Goal: Task Accomplishment & Management: Use online tool/utility

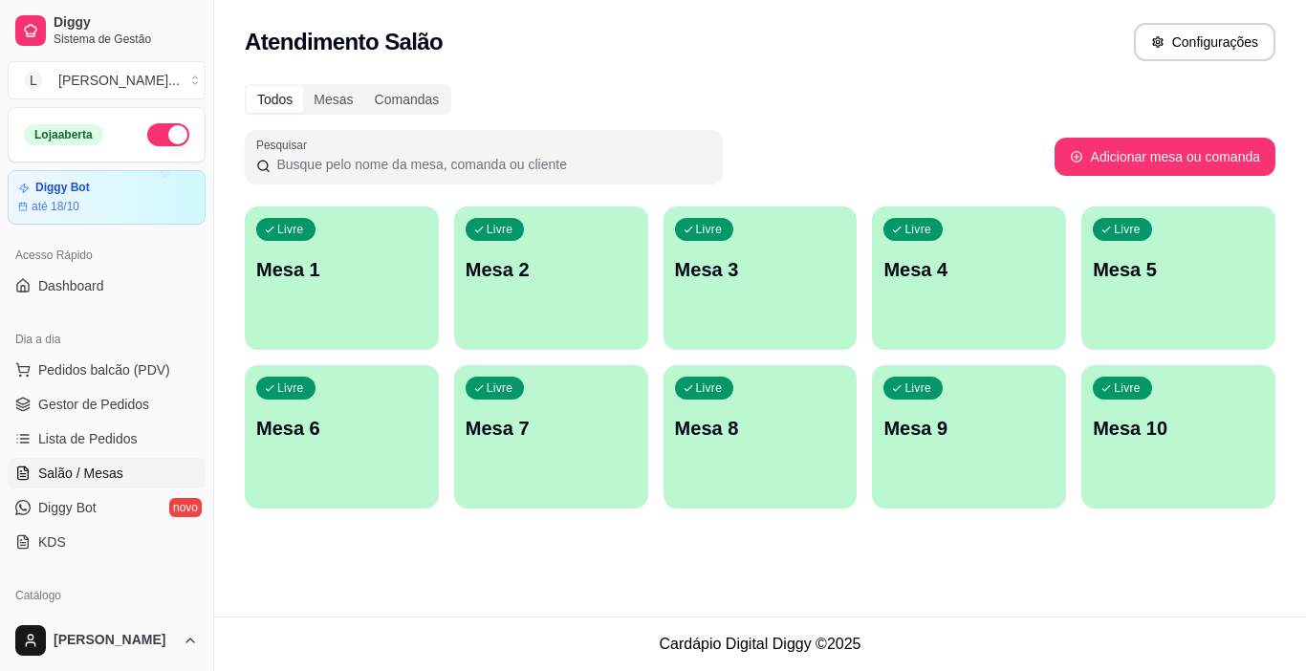
click at [351, 288] on div "Livre Mesa 1" at bounding box center [342, 266] width 194 height 120
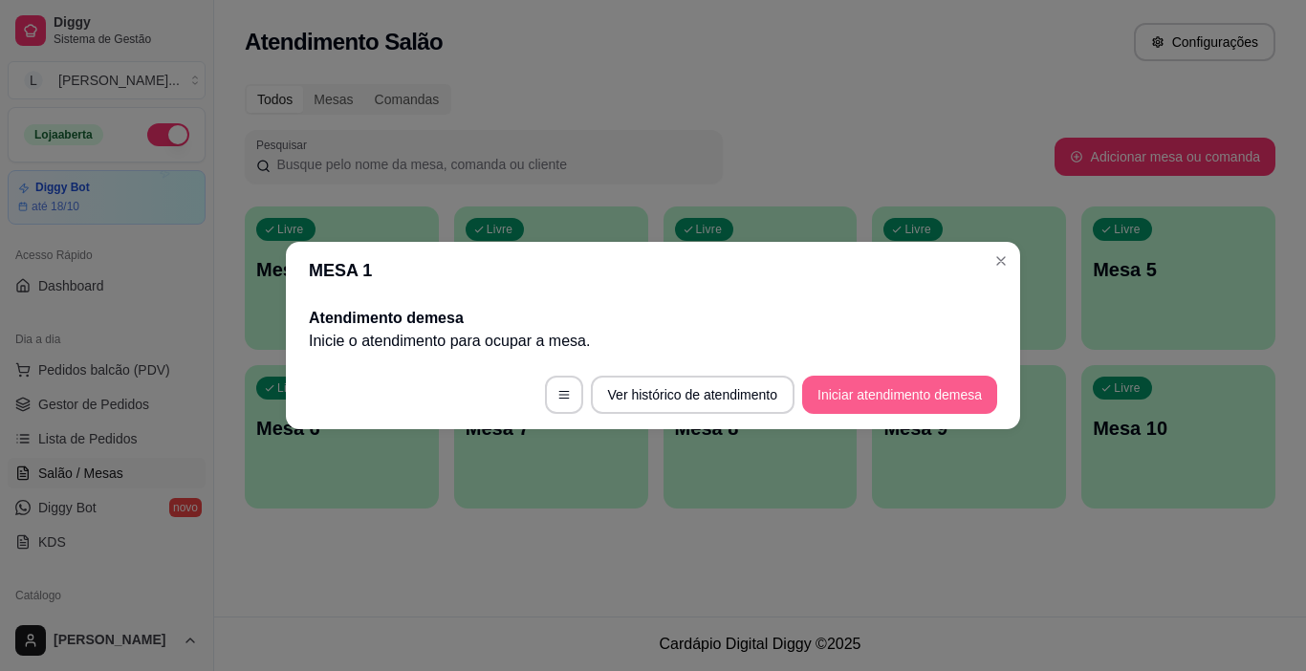
click at [921, 400] on button "Iniciar atendimento de mesa" at bounding box center [899, 395] width 195 height 38
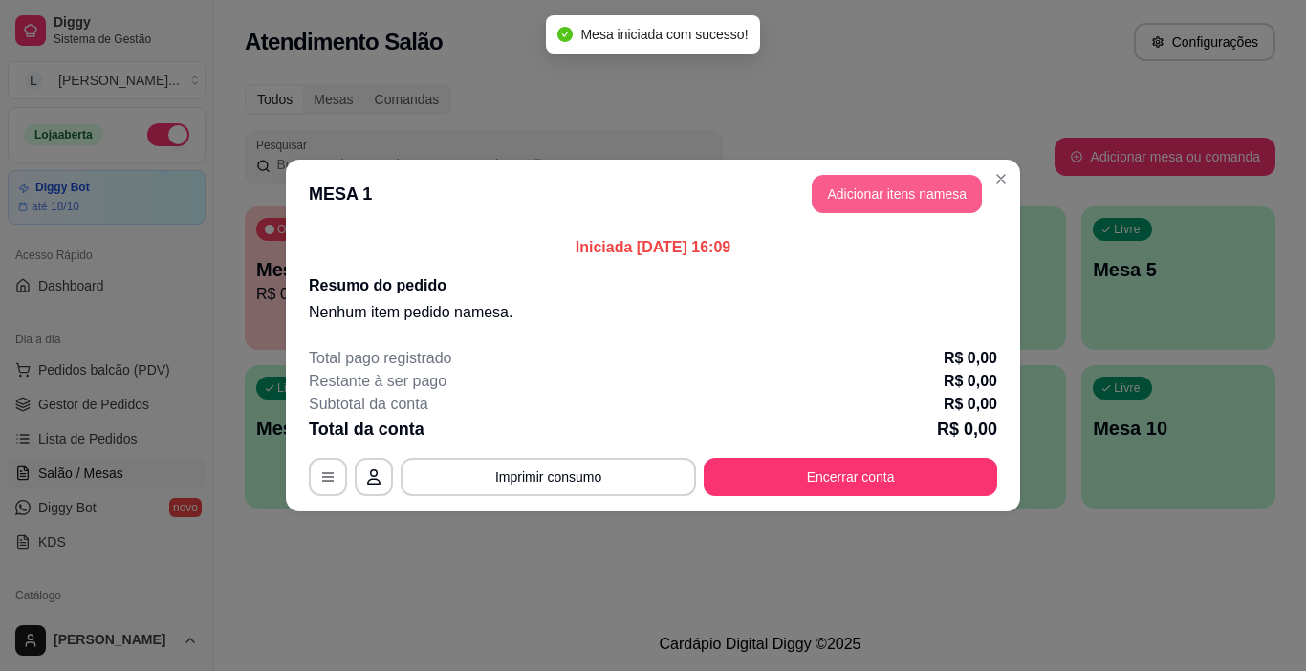
click at [895, 198] on button "Adicionar itens na mesa" at bounding box center [896, 194] width 170 height 38
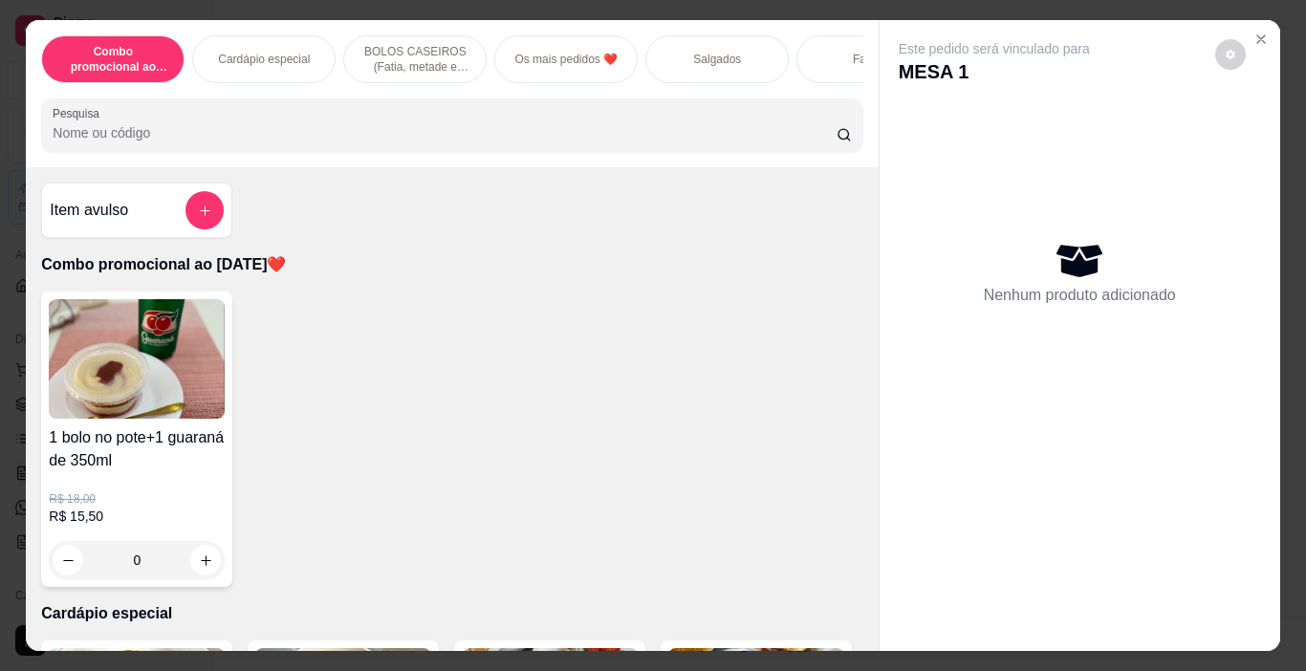
click at [714, 52] on p "Salgados" at bounding box center [717, 59] width 48 height 15
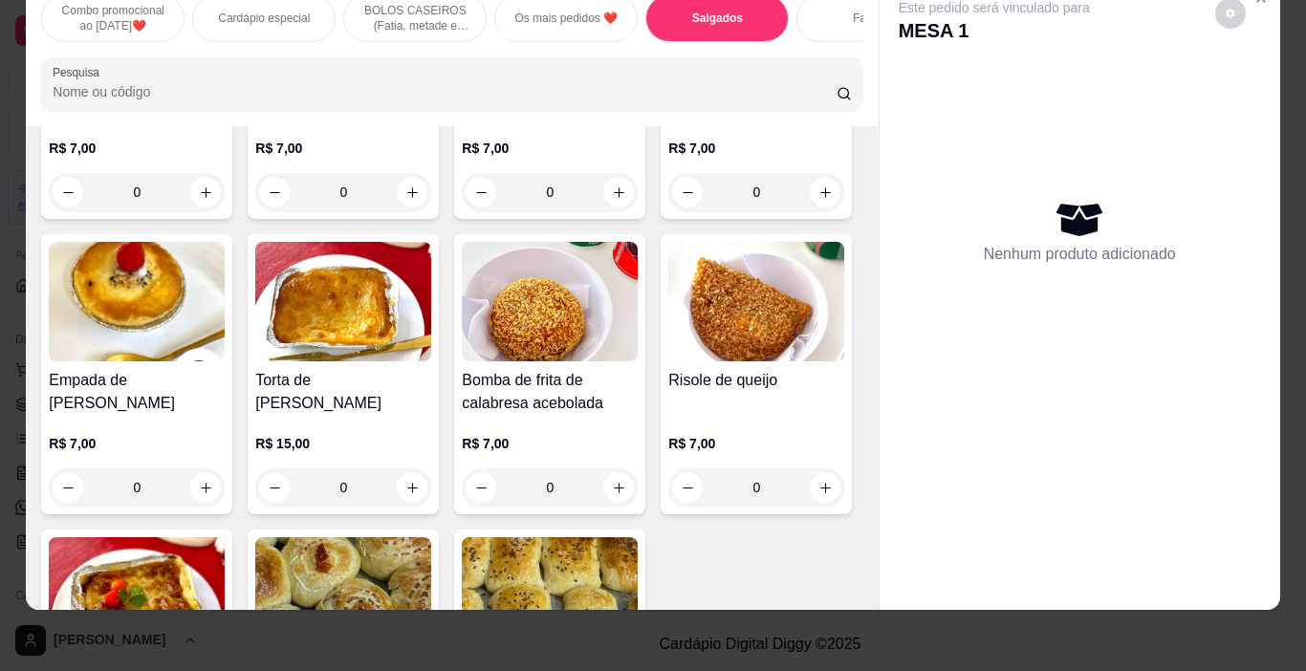
scroll to position [2236, 0]
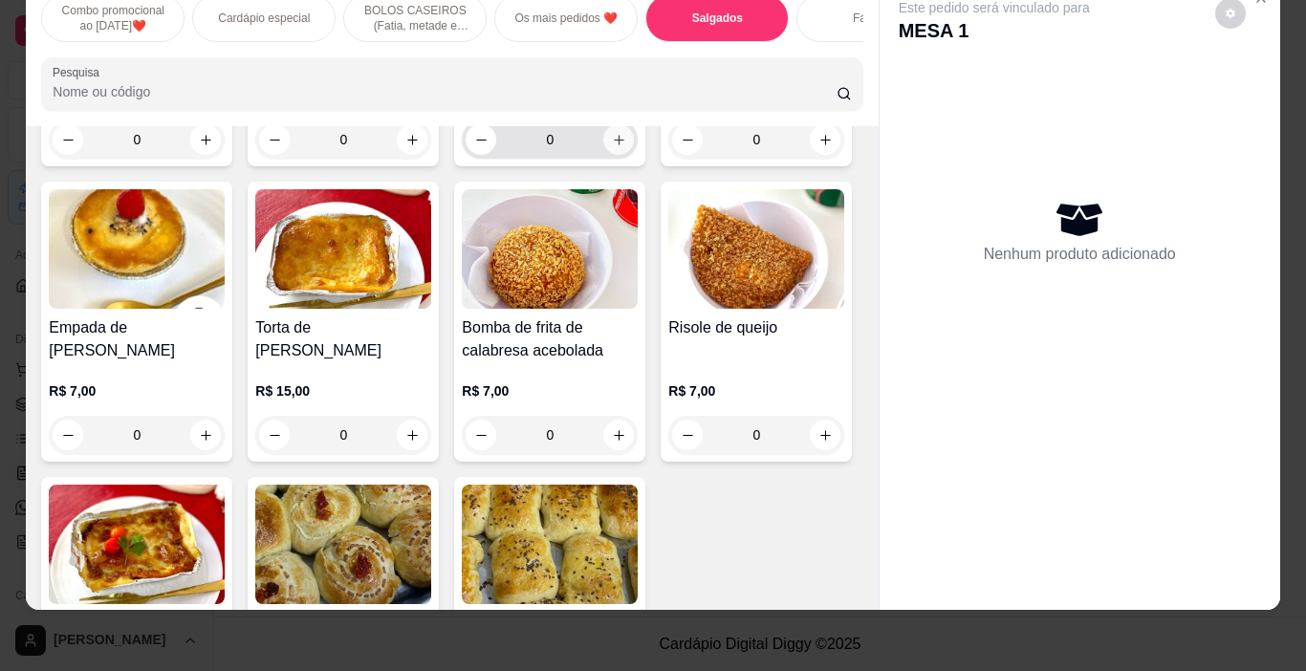
click at [612, 147] on icon "increase-product-quantity" at bounding box center [619, 140] width 14 height 14
type input "1"
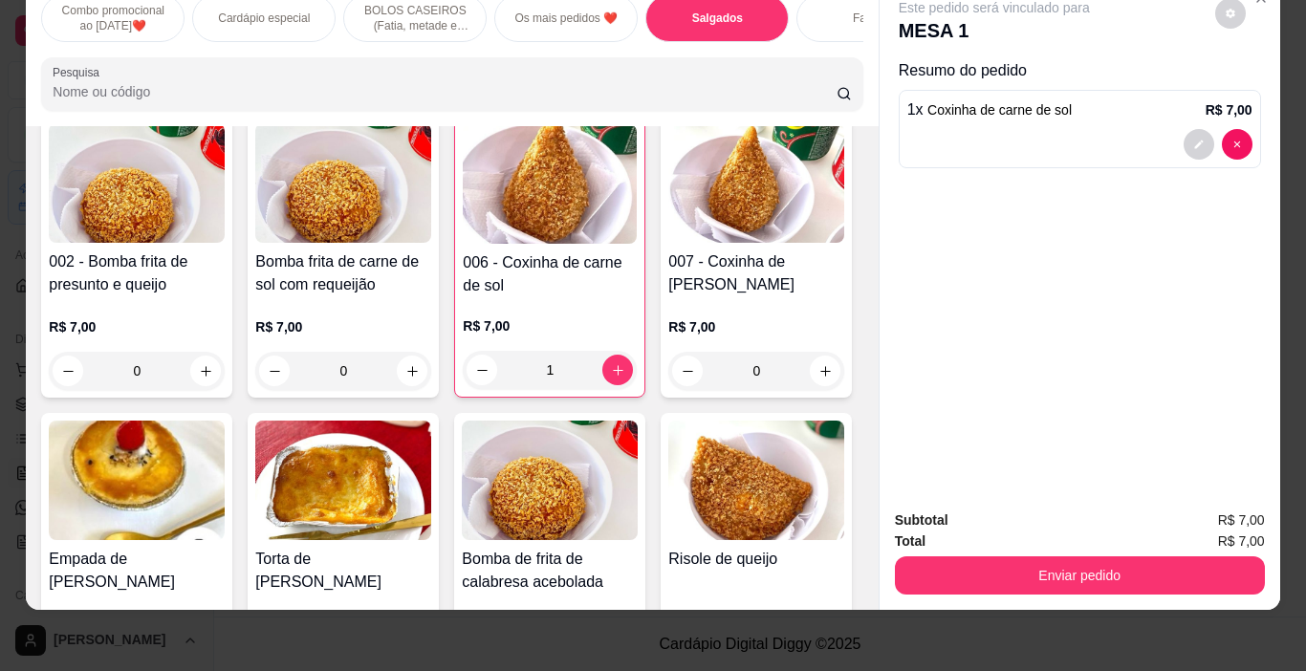
scroll to position [1968, 0]
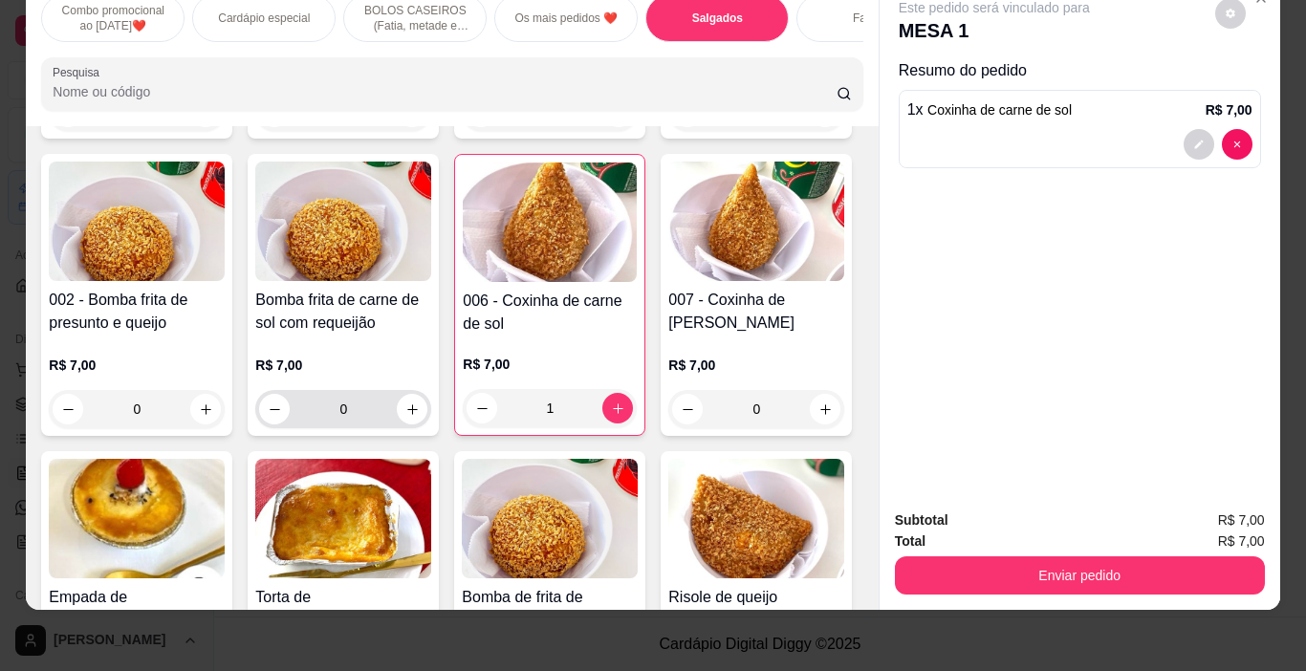
click at [420, 408] on icon "increase-product-quantity" at bounding box center [412, 409] width 14 height 14
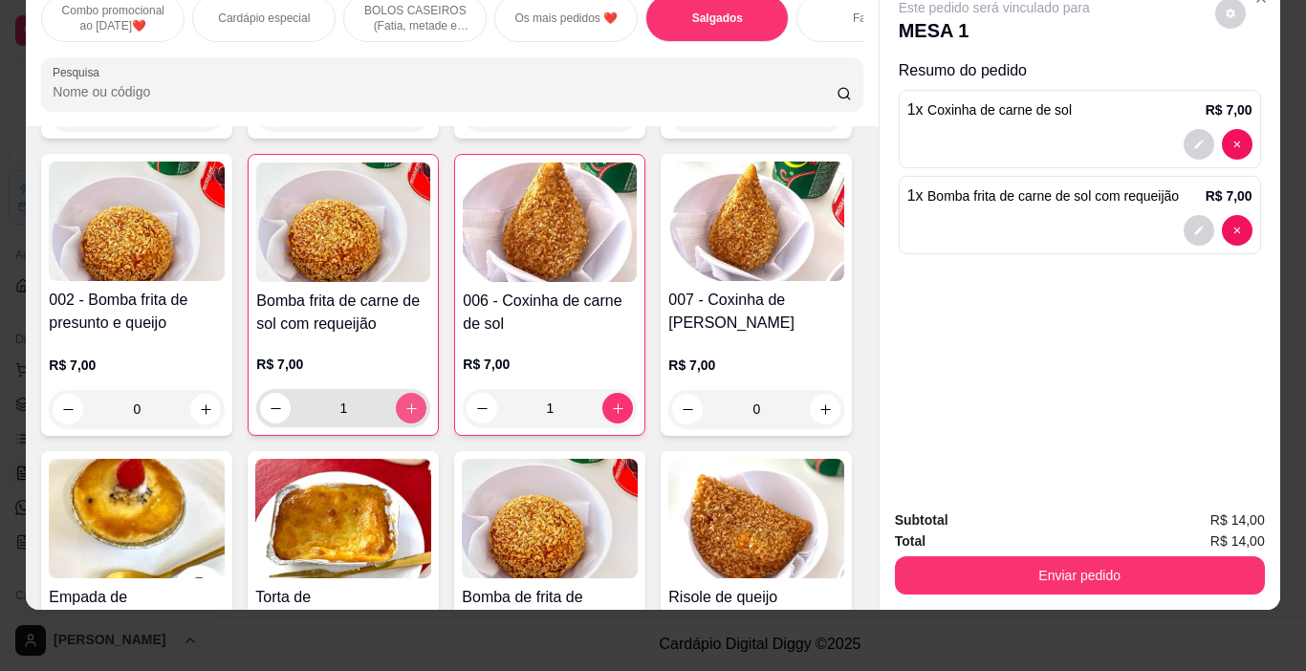
click at [419, 408] on icon "increase-product-quantity" at bounding box center [411, 408] width 14 height 14
type input "2"
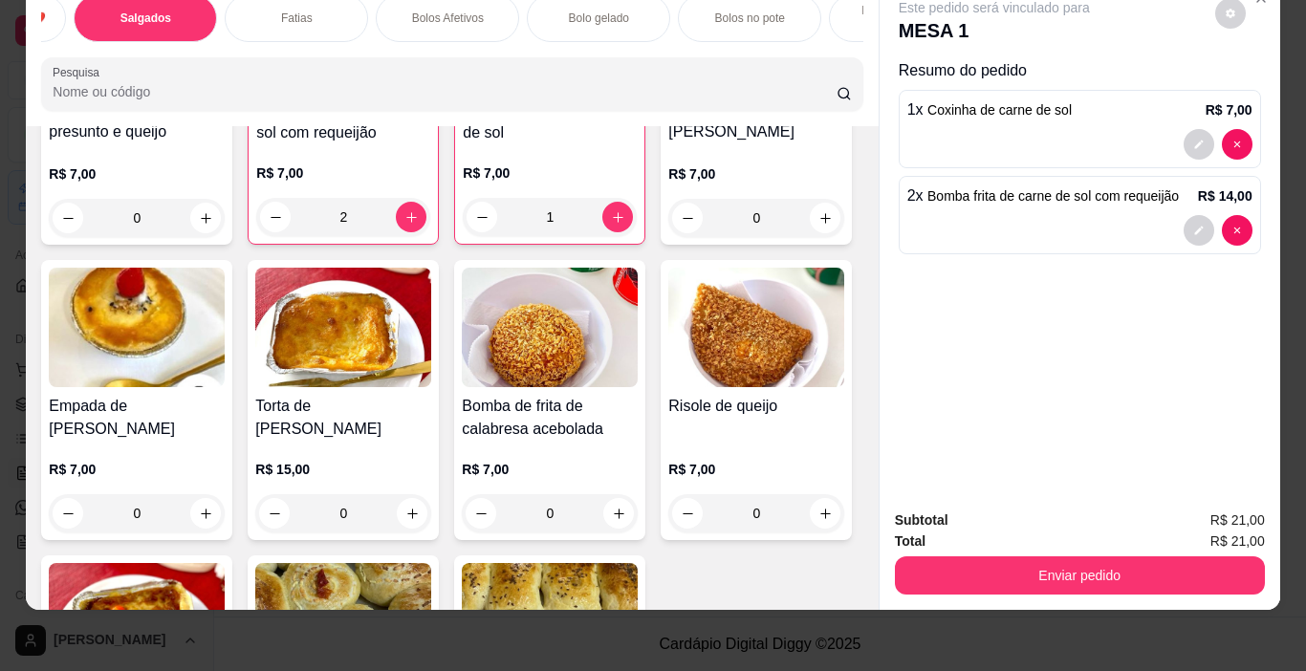
scroll to position [0, 576]
click at [298, 11] on p "Fatias" at bounding box center [292, 18] width 32 height 15
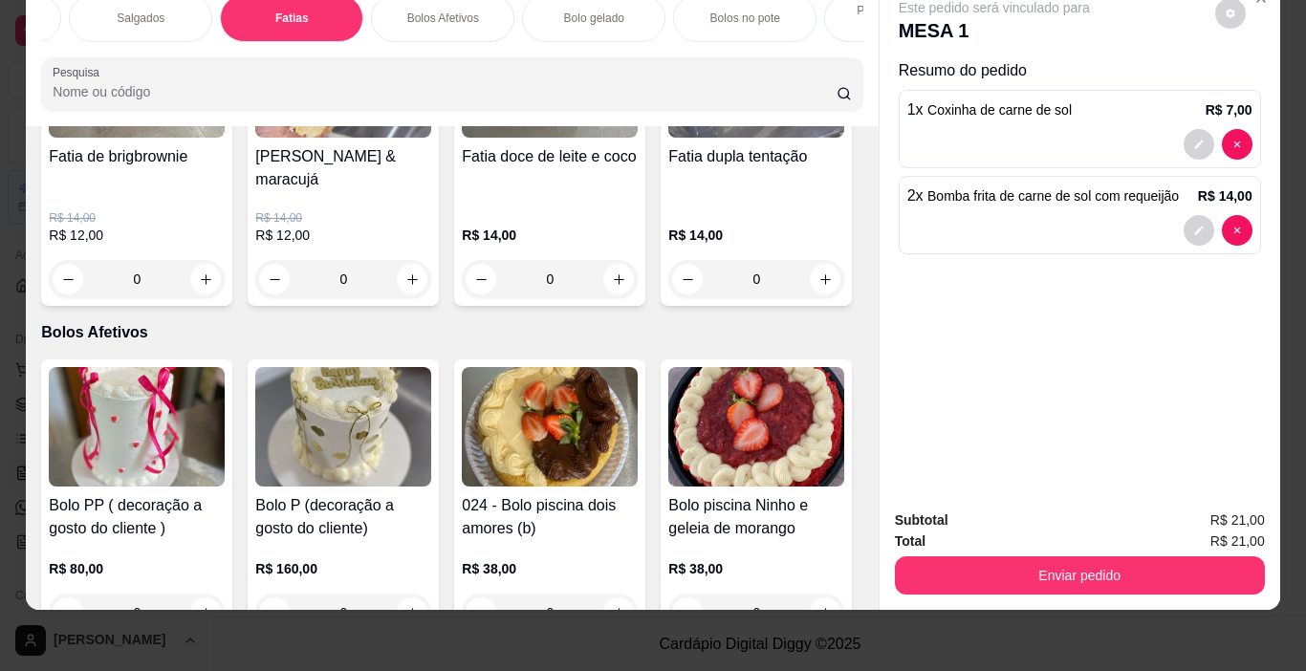
scroll to position [3311, 0]
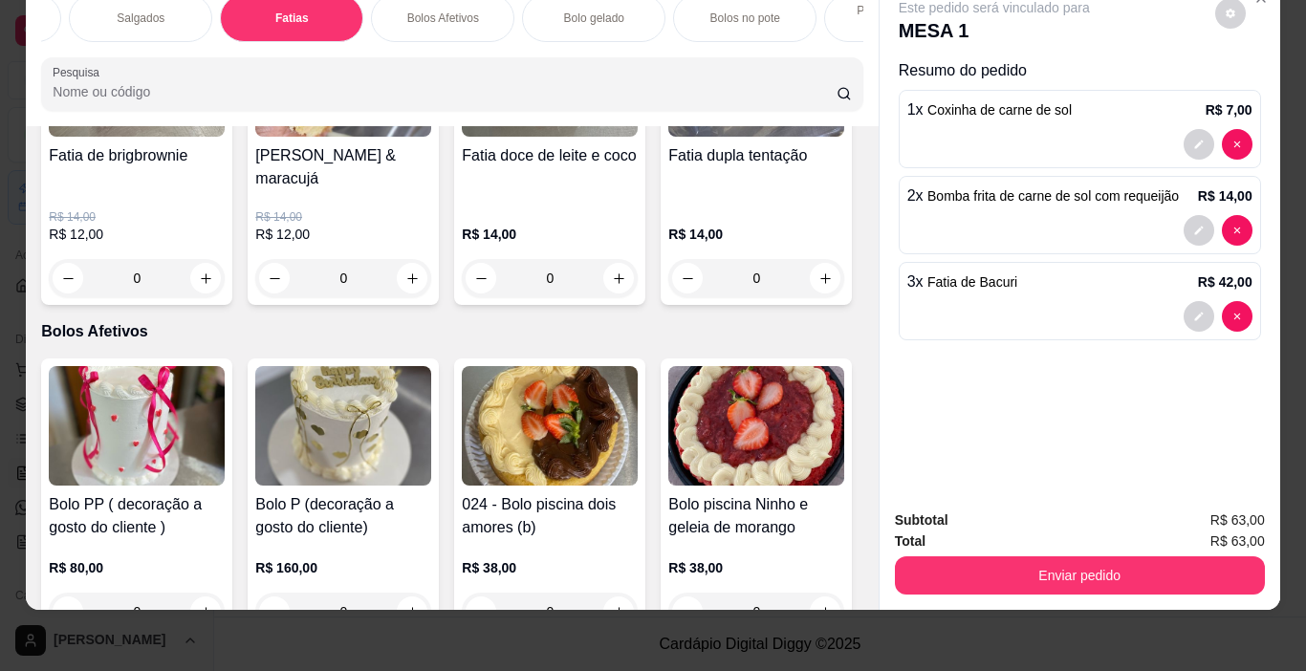
type input "3"
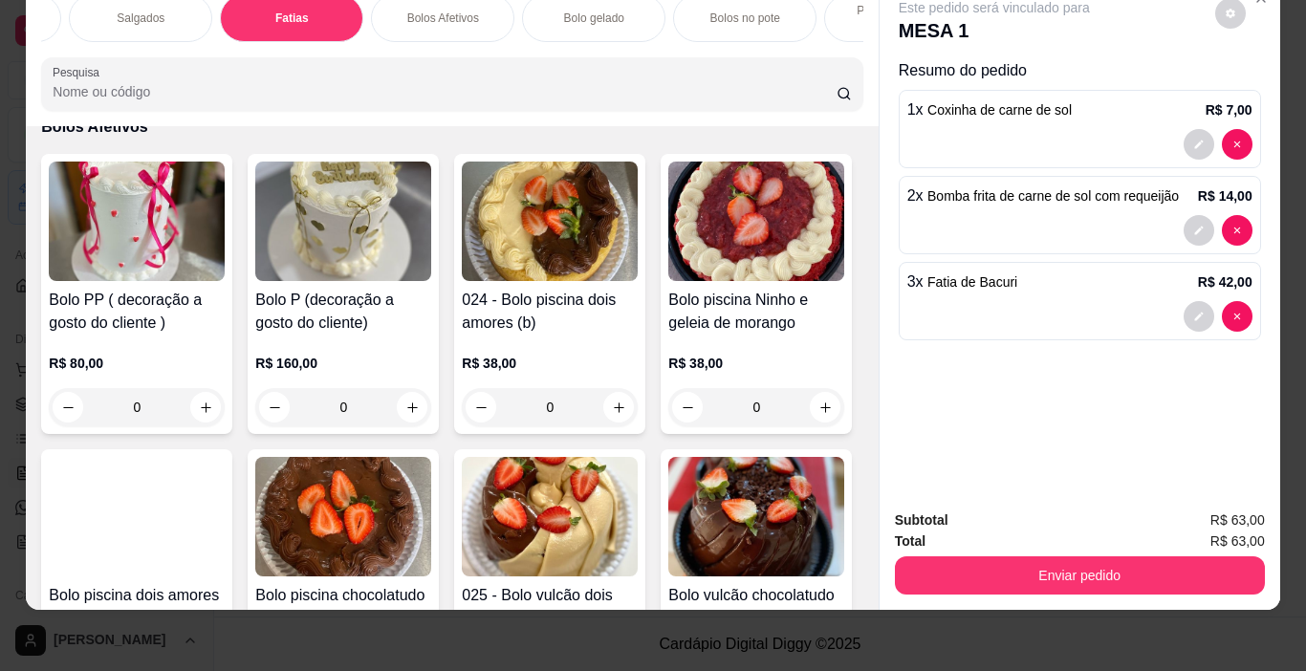
scroll to position [3502, 0]
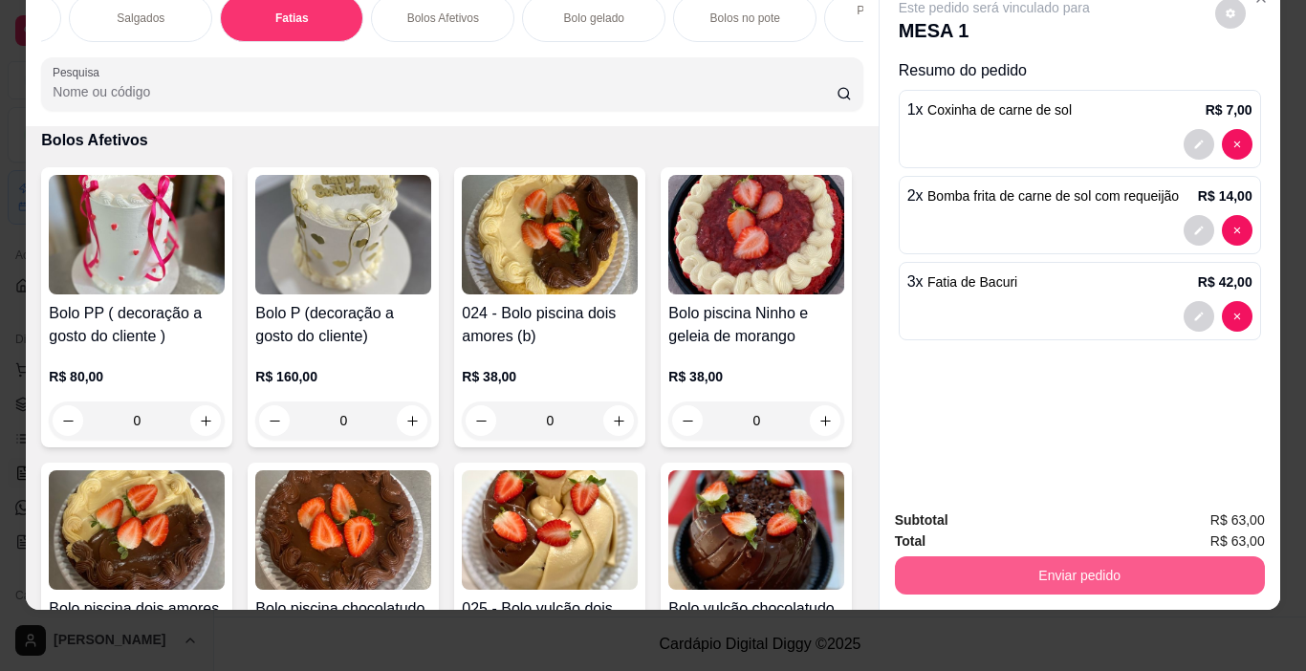
click at [1086, 572] on button "Enviar pedido" at bounding box center [1080, 575] width 370 height 38
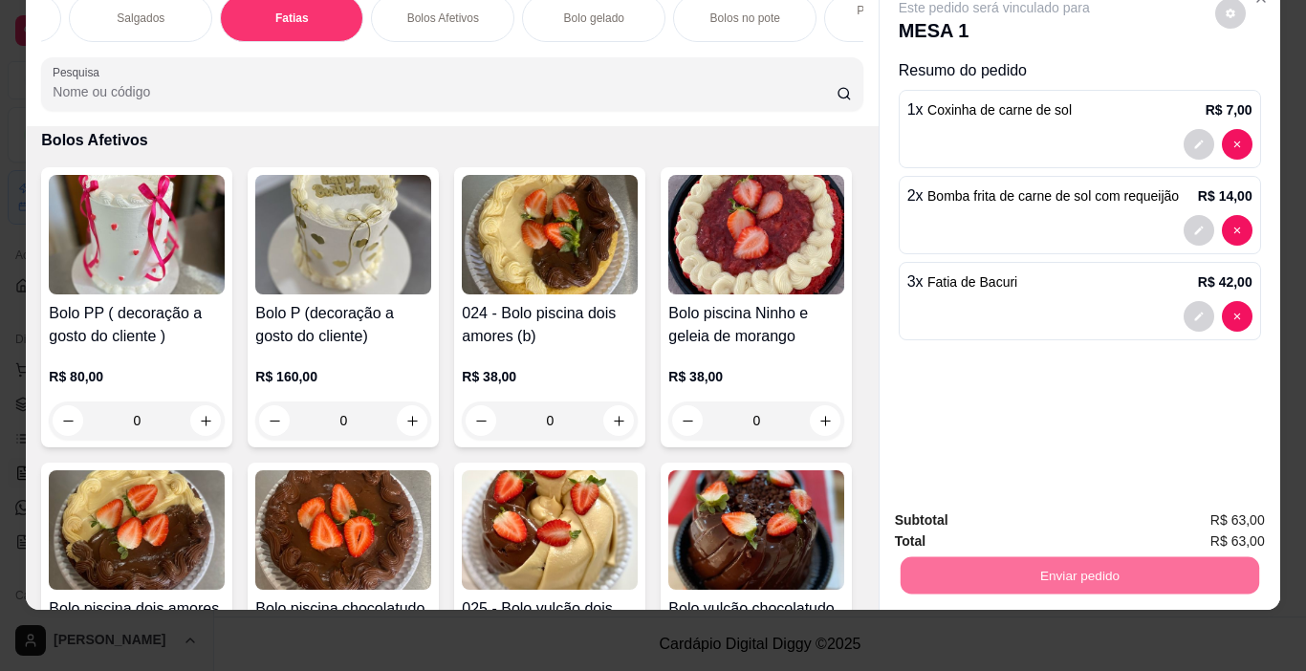
click at [1056, 528] on button "Não registrar e enviar pedido" at bounding box center [1016, 514] width 199 height 36
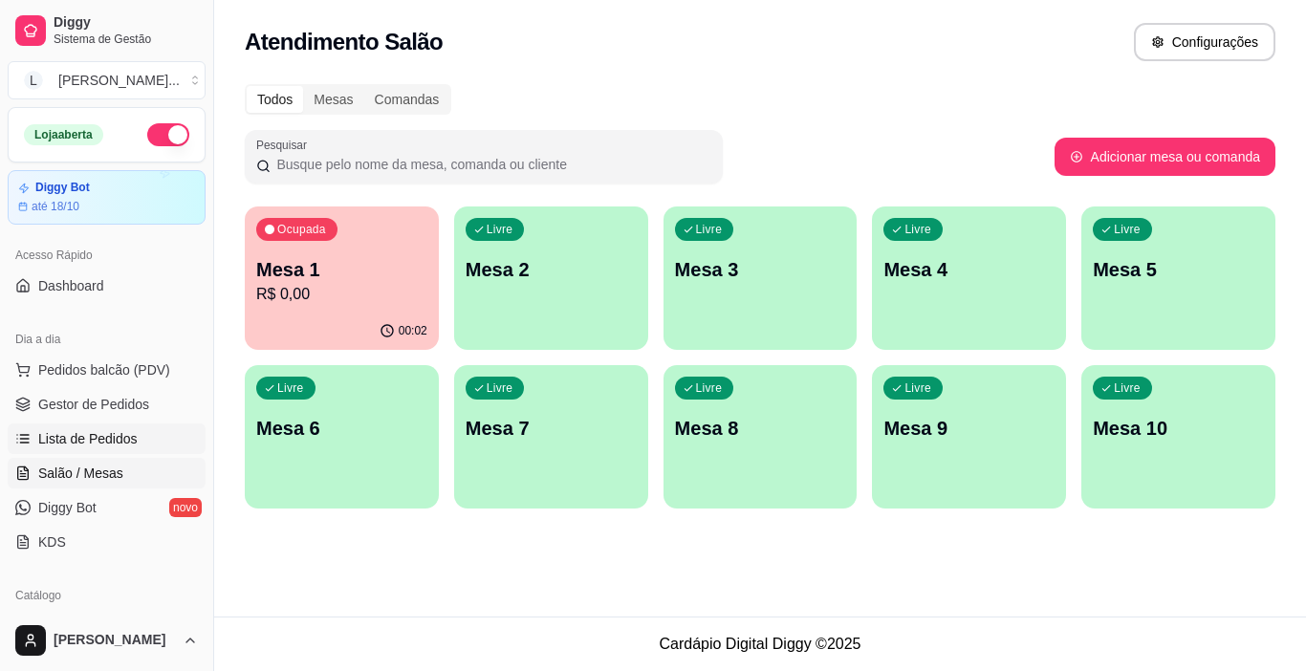
click at [126, 448] on link "Lista de Pedidos" at bounding box center [107, 438] width 198 height 31
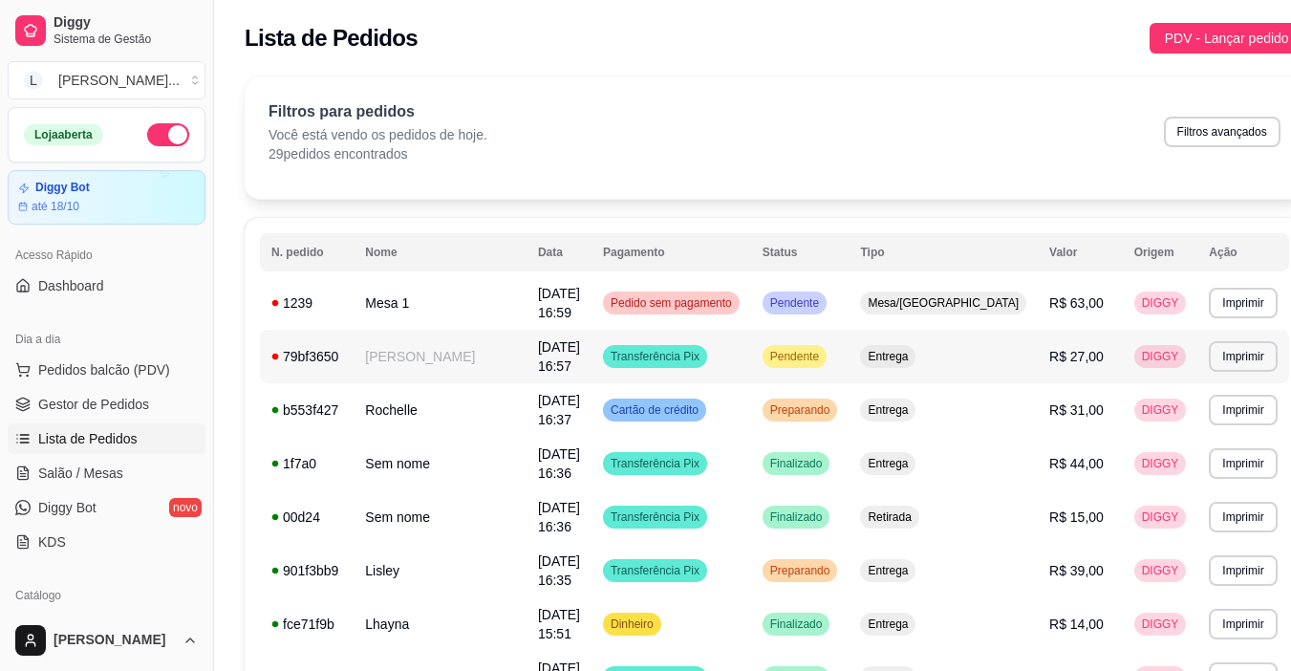
click at [751, 361] on td "Transferência Pix" at bounding box center [672, 357] width 160 height 54
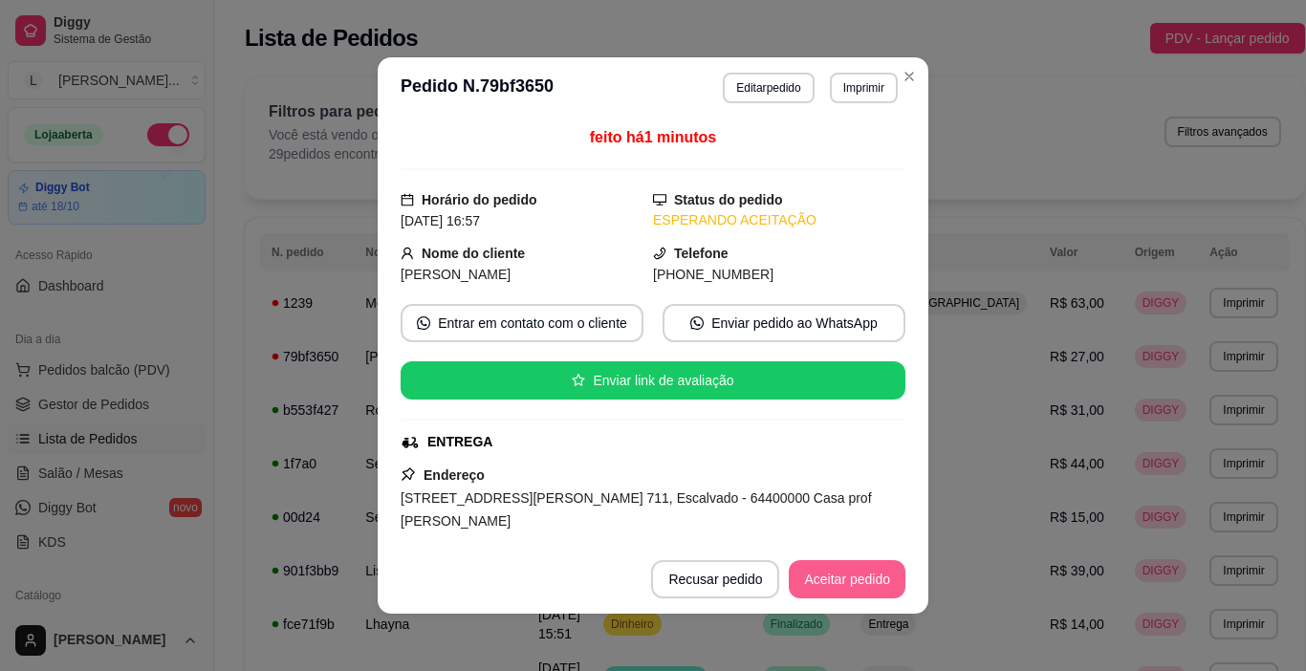
click at [853, 573] on button "Aceitar pedido" at bounding box center [847, 579] width 117 height 38
click at [850, 579] on button "Mover para preparo" at bounding box center [831, 579] width 148 height 38
click at [835, 92] on button "Imprimir" at bounding box center [864, 88] width 68 height 31
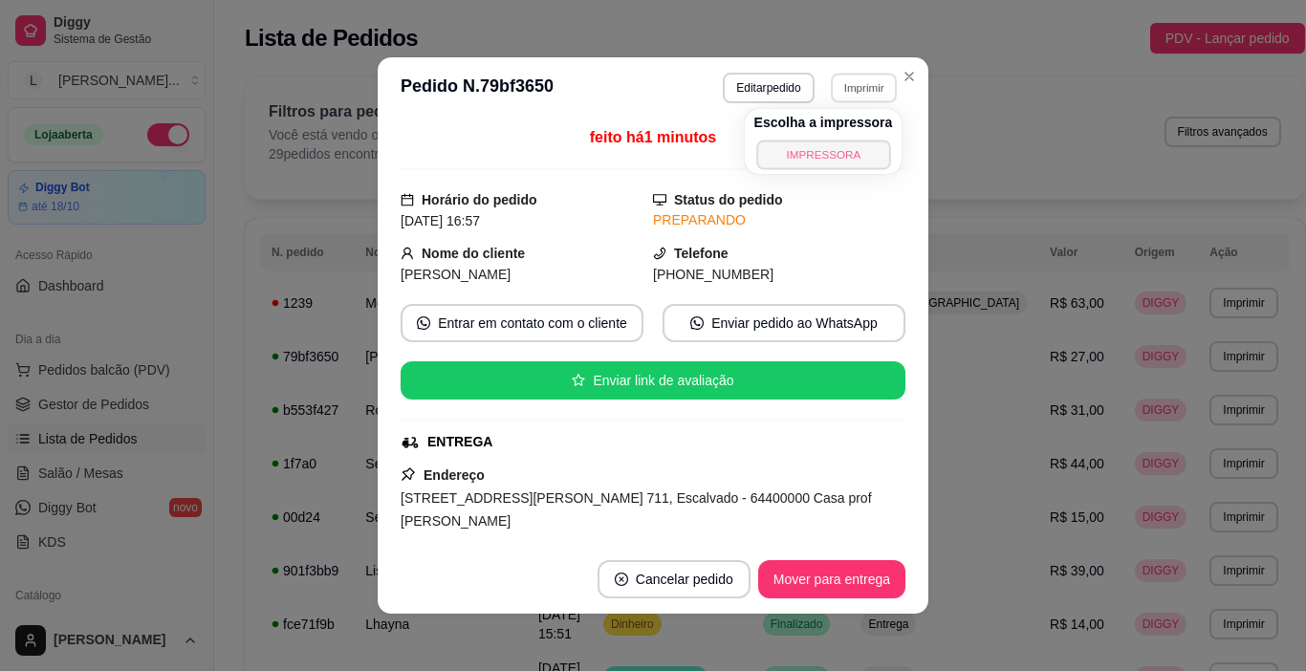
click at [820, 159] on button "IMPRESSORA" at bounding box center [823, 155] width 134 height 30
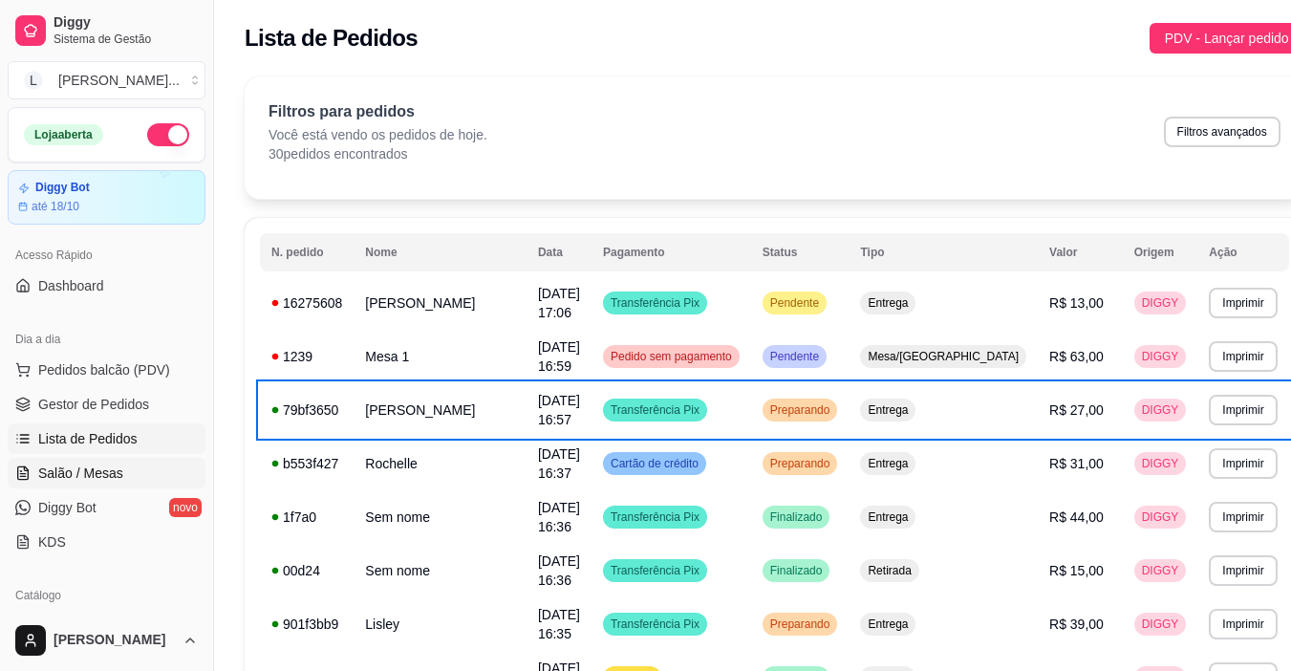
click at [110, 467] on span "Salão / Mesas" at bounding box center [80, 473] width 85 height 19
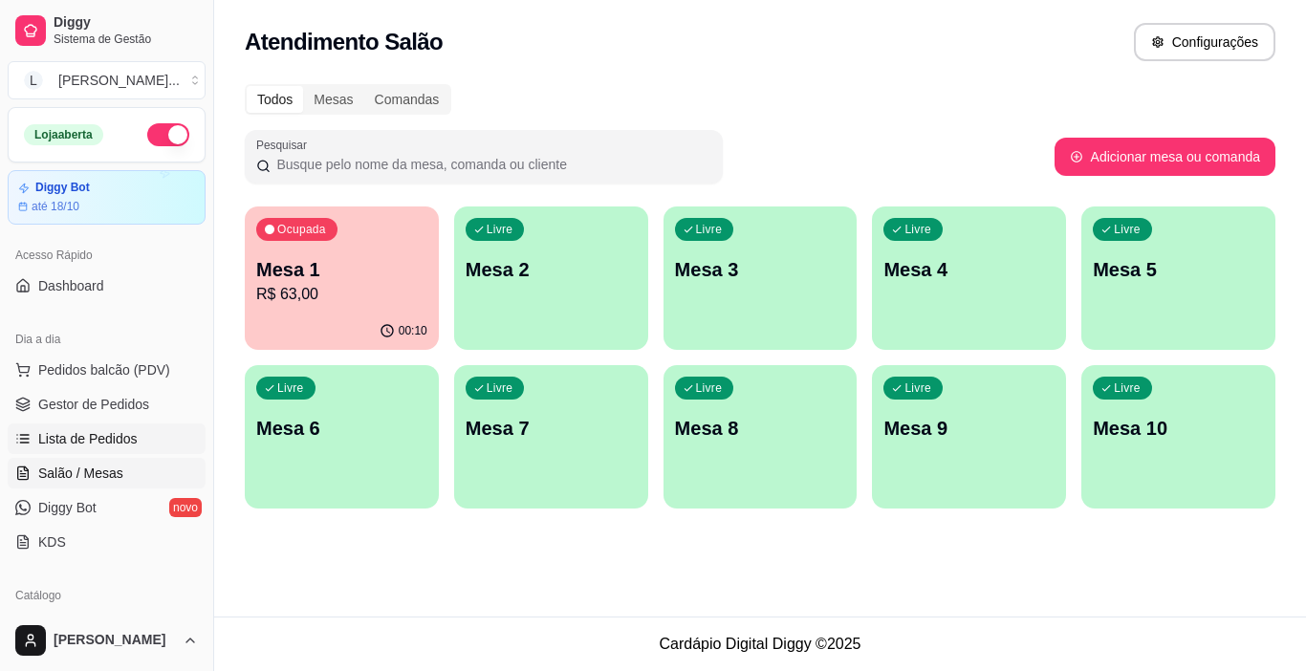
drag, startPoint x: 313, startPoint y: 266, endPoint x: 130, endPoint y: 443, distance: 255.5
click at [122, 457] on ul "Pedidos balcão (PDV) Gestor de Pedidos Lista de Pedidos Salão / Mesas Diggy Bot…" at bounding box center [107, 456] width 198 height 203
click at [130, 443] on span "Lista de Pedidos" at bounding box center [87, 438] width 99 height 19
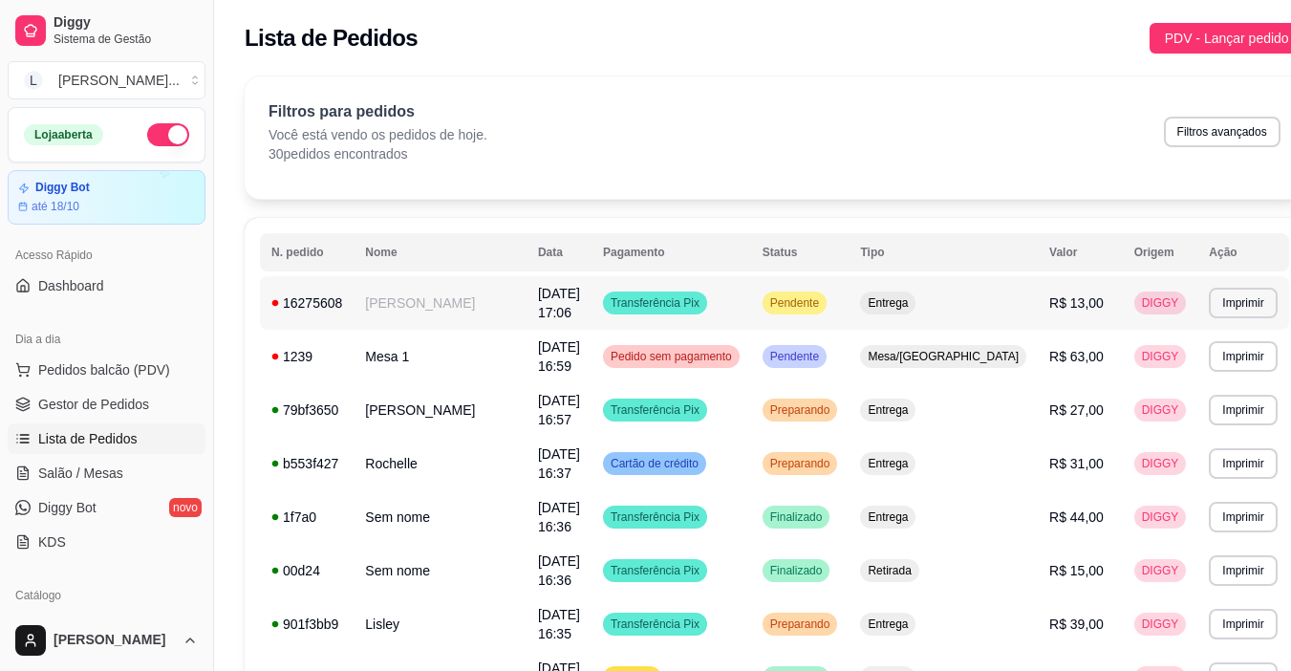
click at [486, 307] on td "[PERSON_NAME]" at bounding box center [440, 303] width 173 height 54
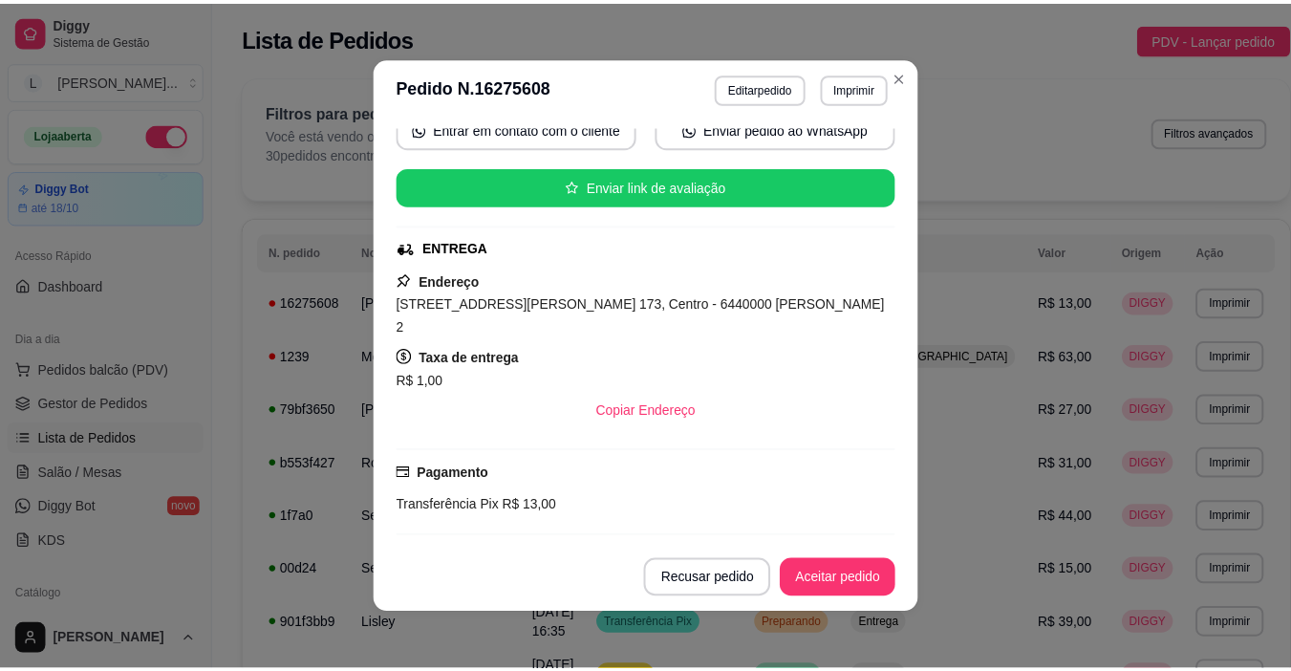
scroll to position [244, 0]
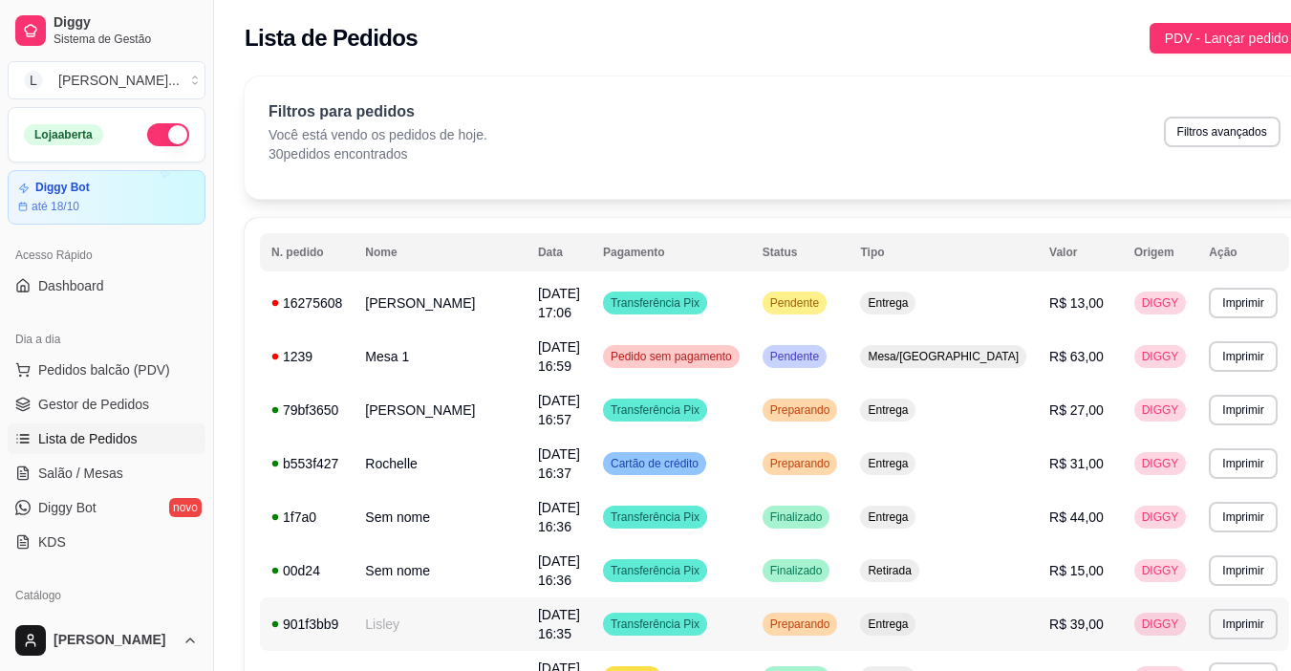
click at [751, 620] on td "Transferência Pix" at bounding box center [672, 624] width 160 height 54
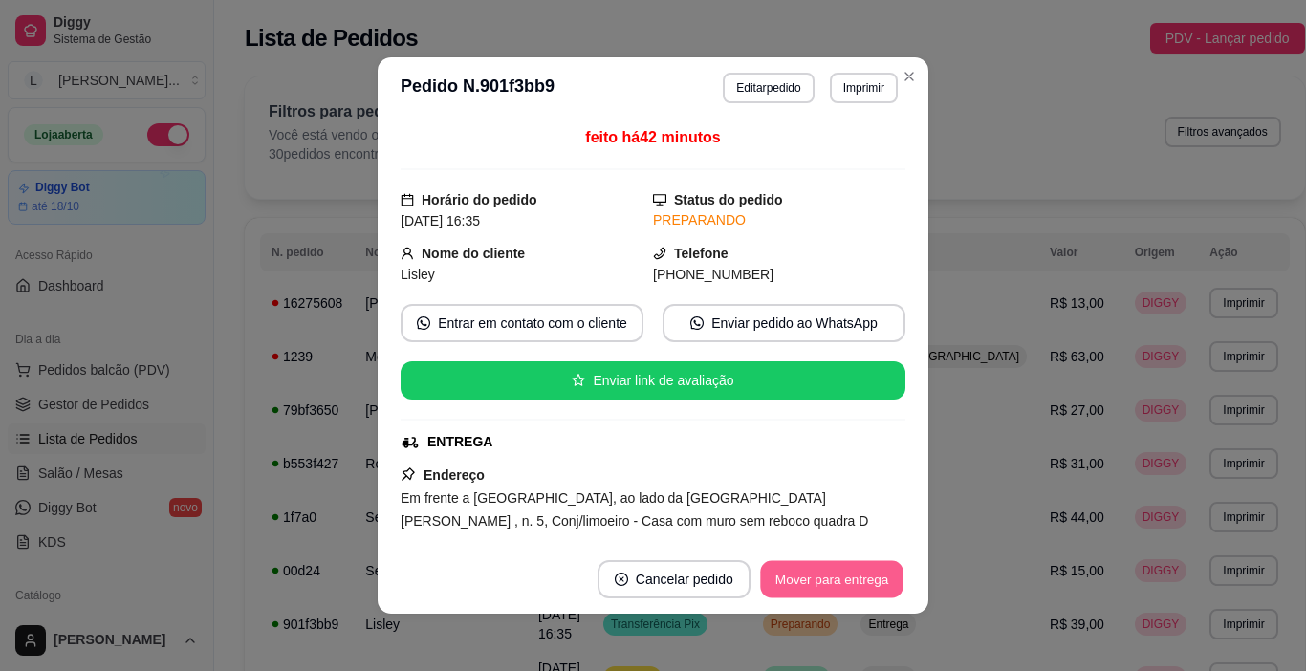
click at [834, 583] on button "Mover para entrega" at bounding box center [831, 579] width 143 height 37
click at [846, 579] on button "Mover para finalizado" at bounding box center [825, 579] width 159 height 38
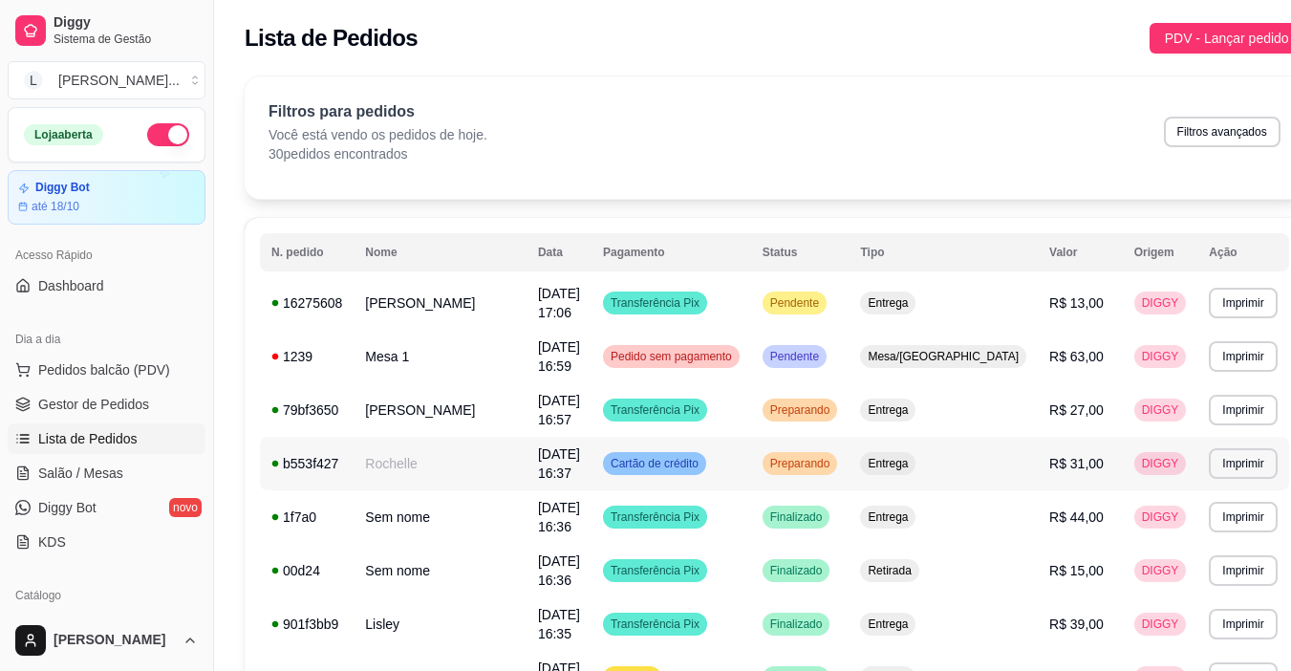
click at [751, 467] on td "Cartão de crédito" at bounding box center [672, 464] width 160 height 54
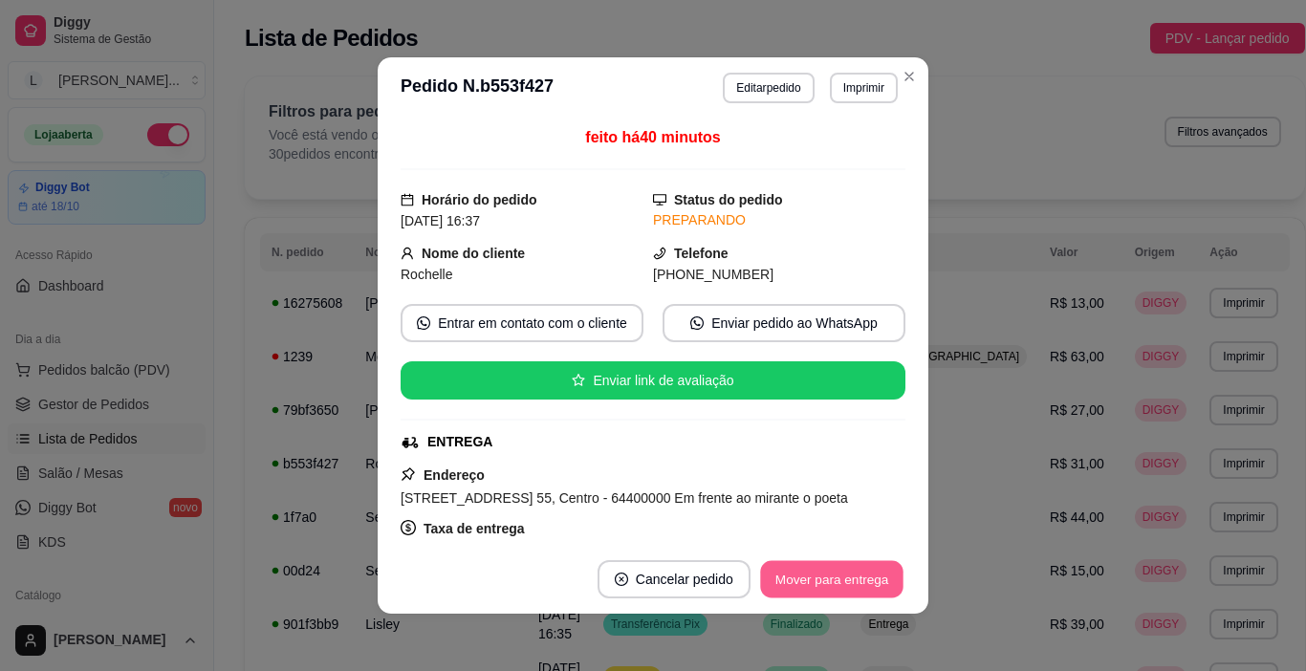
click at [820, 578] on button "Mover para entrega" at bounding box center [831, 579] width 143 height 37
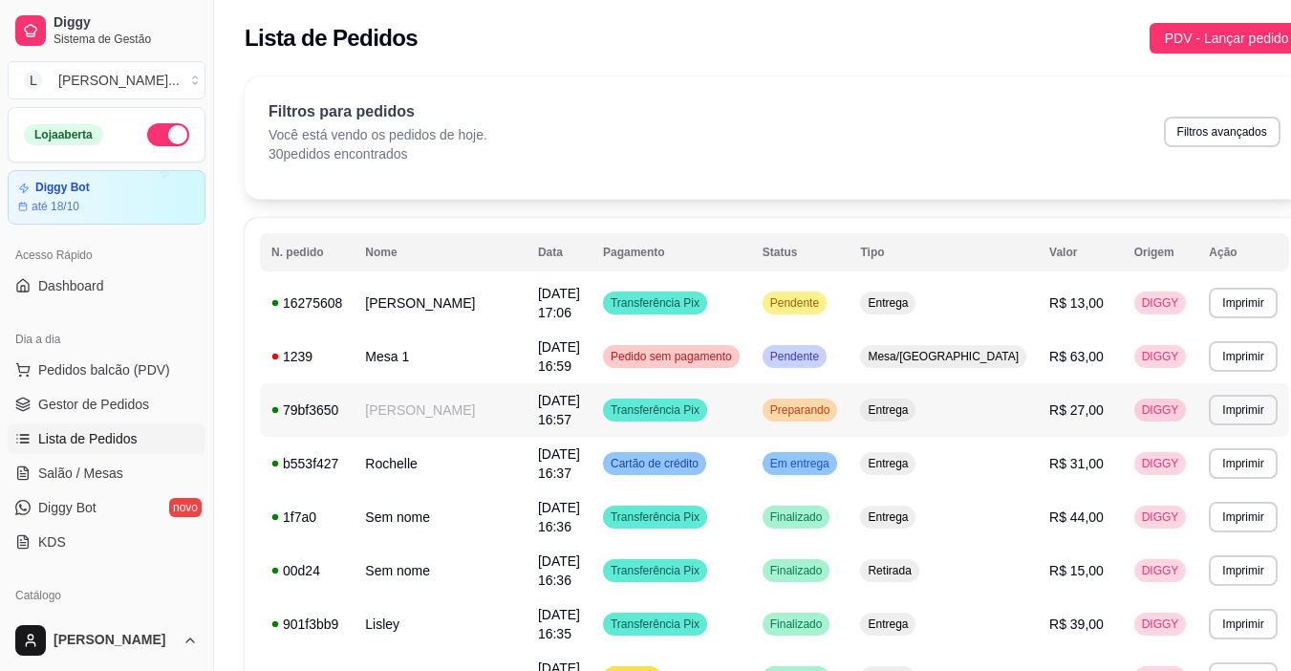
click at [751, 396] on td "Transferência Pix" at bounding box center [672, 410] width 160 height 54
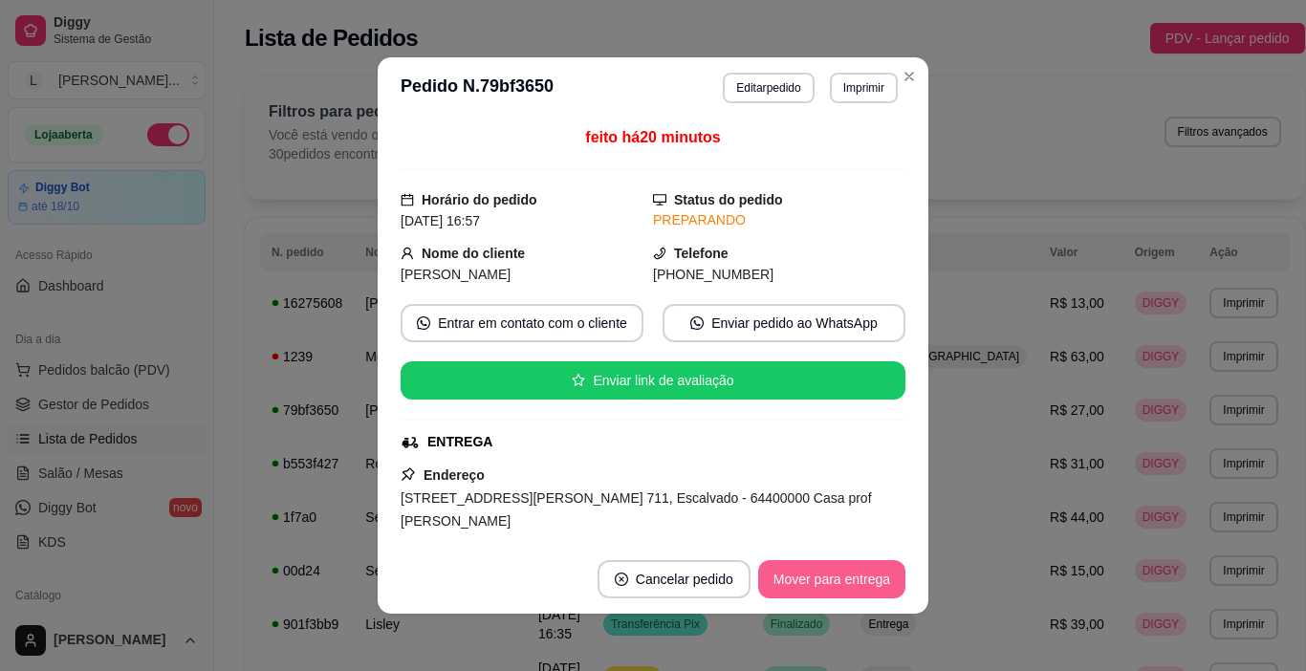
click at [827, 575] on button "Mover para entrega" at bounding box center [831, 579] width 147 height 38
